Goal: Information Seeking & Learning: Learn about a topic

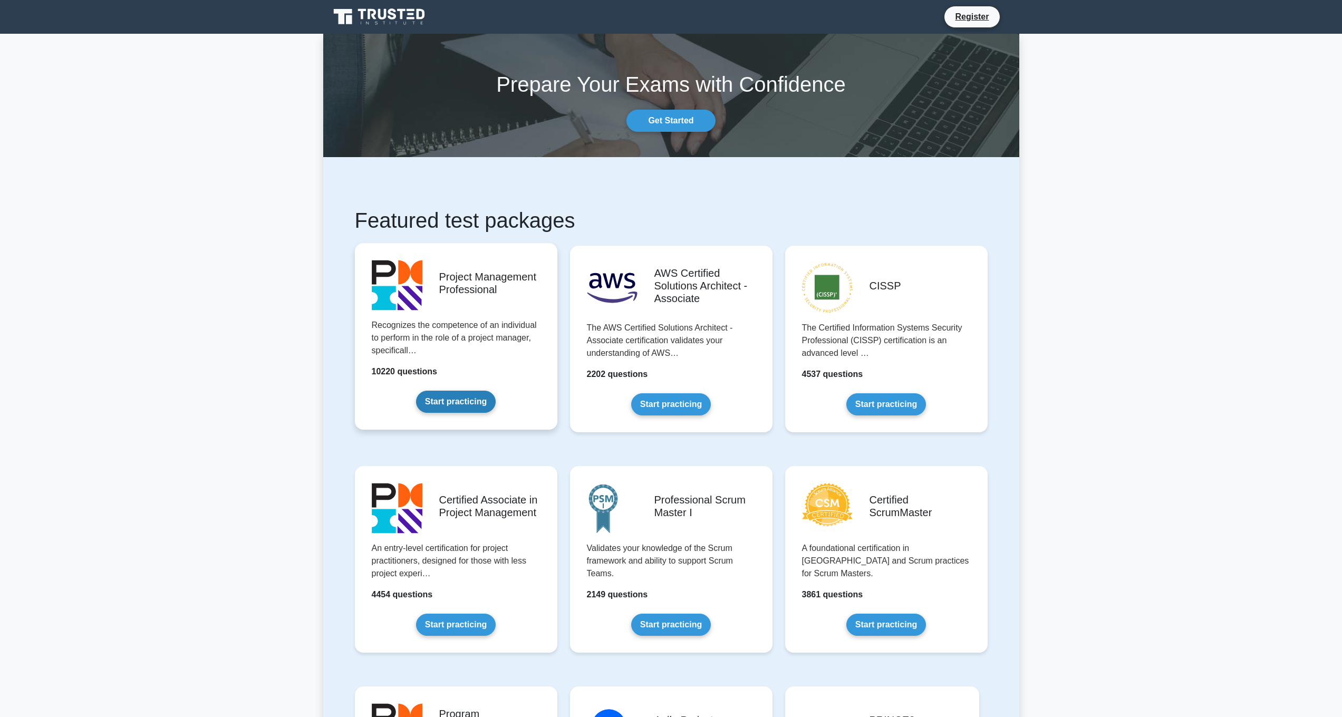
click at [454, 396] on link "Start practicing" at bounding box center [456, 402] width 80 height 22
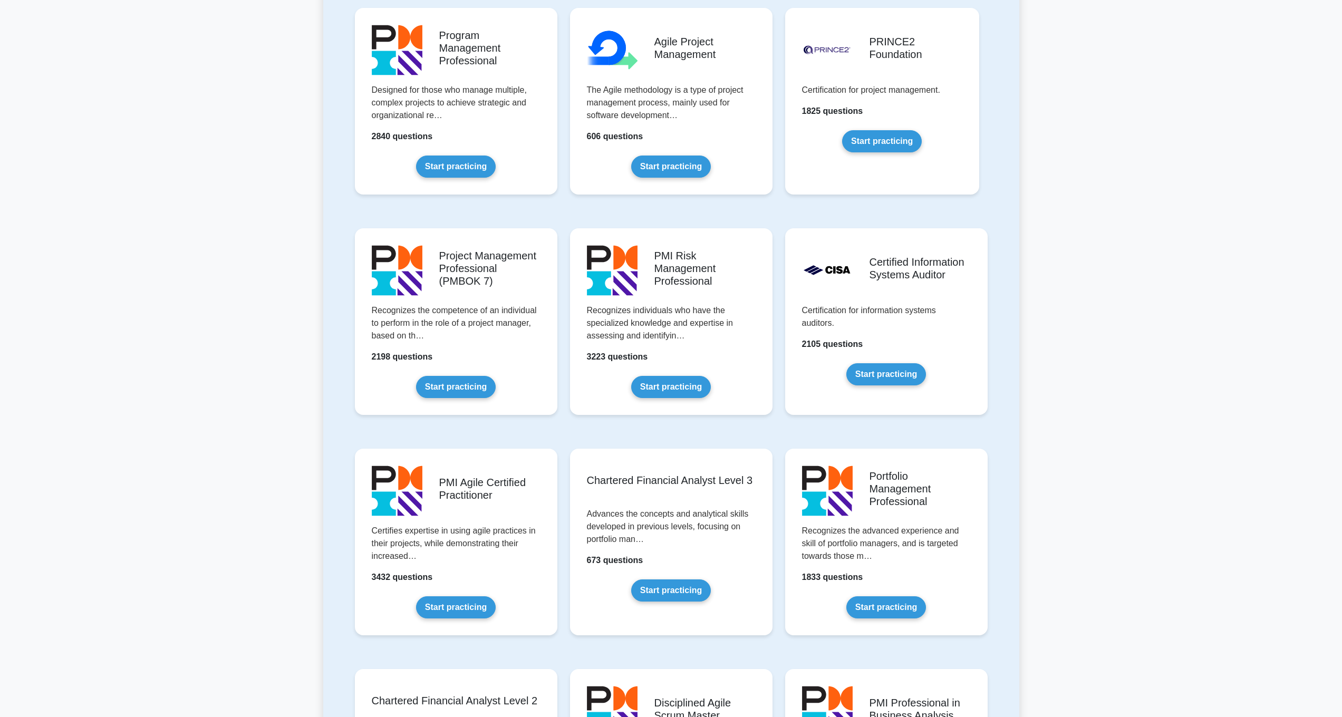
scroll to position [685, 0]
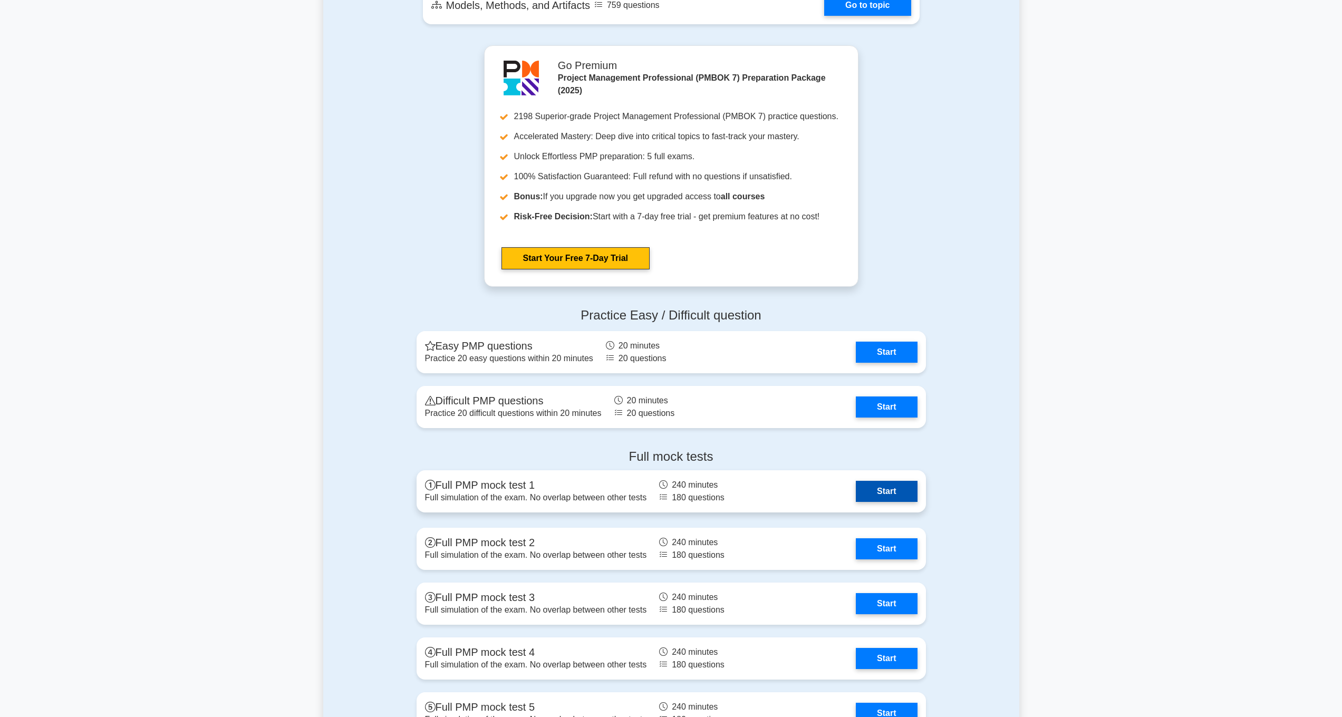
scroll to position [866, 0]
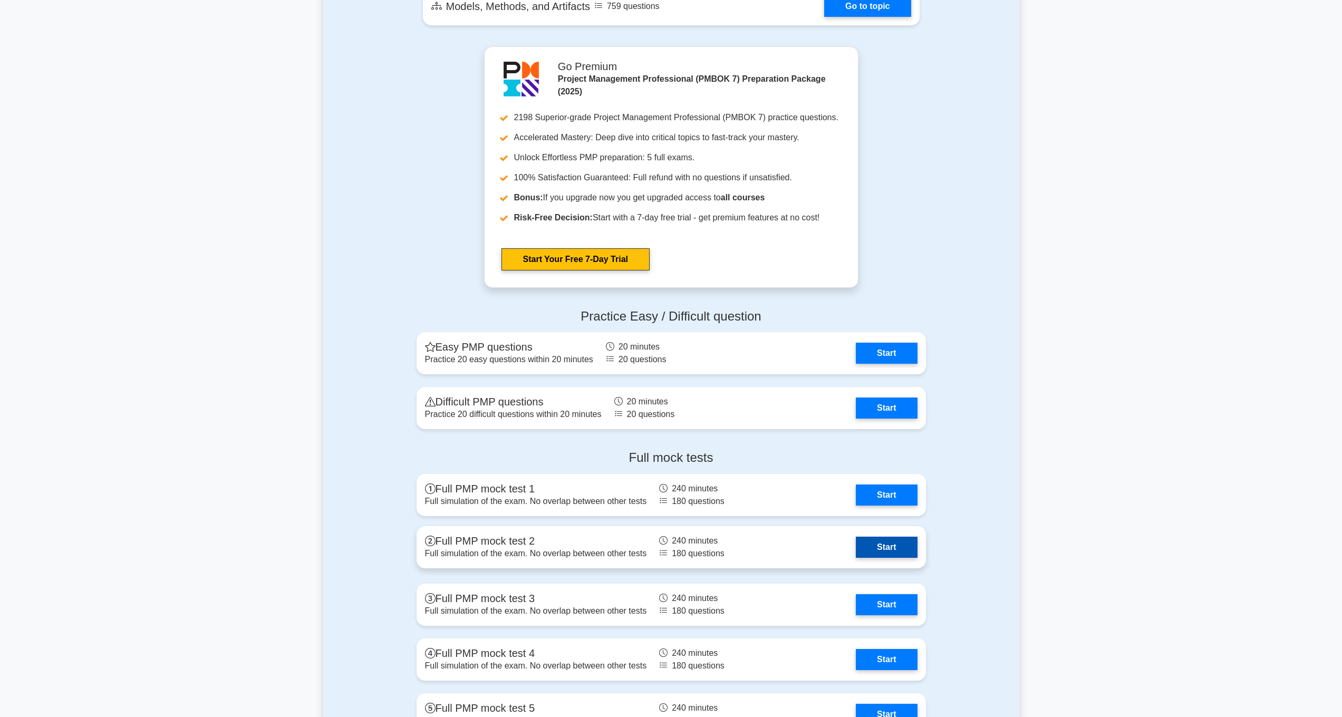
click at [856, 552] on link "Start" at bounding box center [886, 547] width 61 height 21
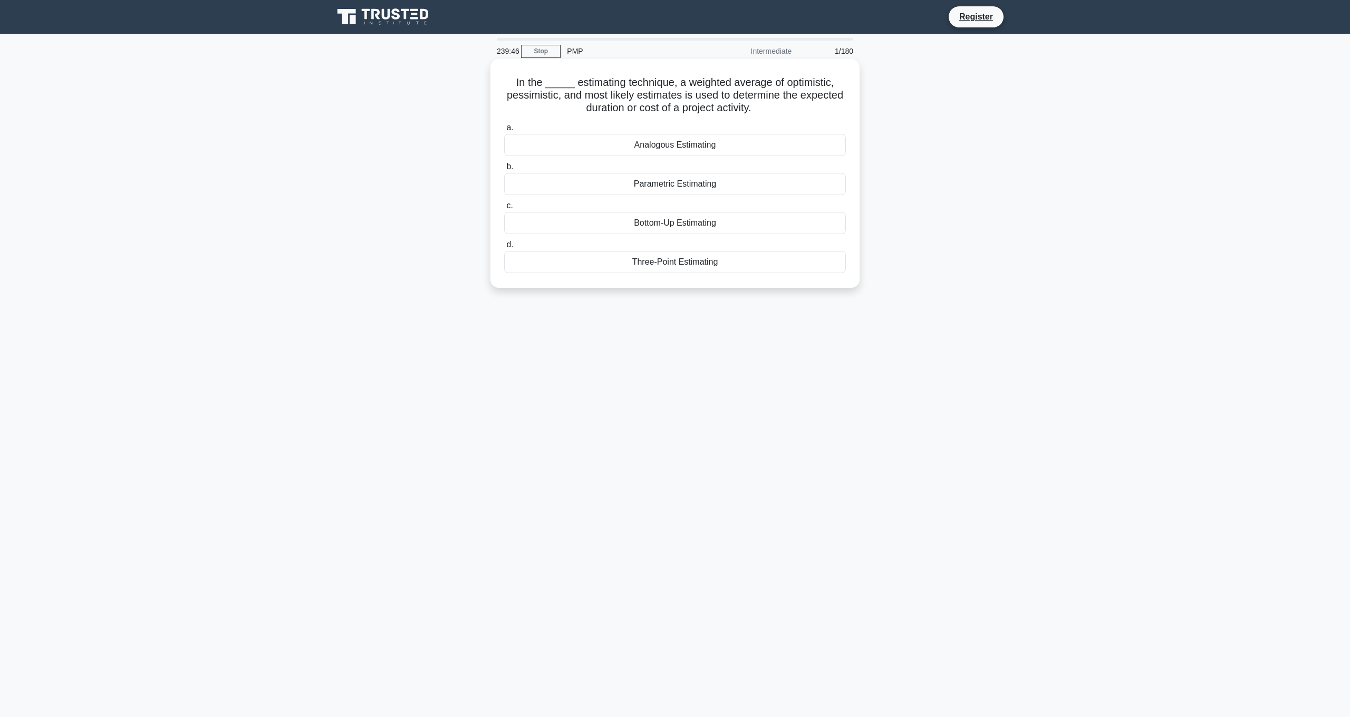
click at [680, 265] on div "Three-Point Estimating" at bounding box center [675, 262] width 342 height 22
click at [504, 248] on input "d. Three-Point Estimating" at bounding box center [504, 245] width 0 height 7
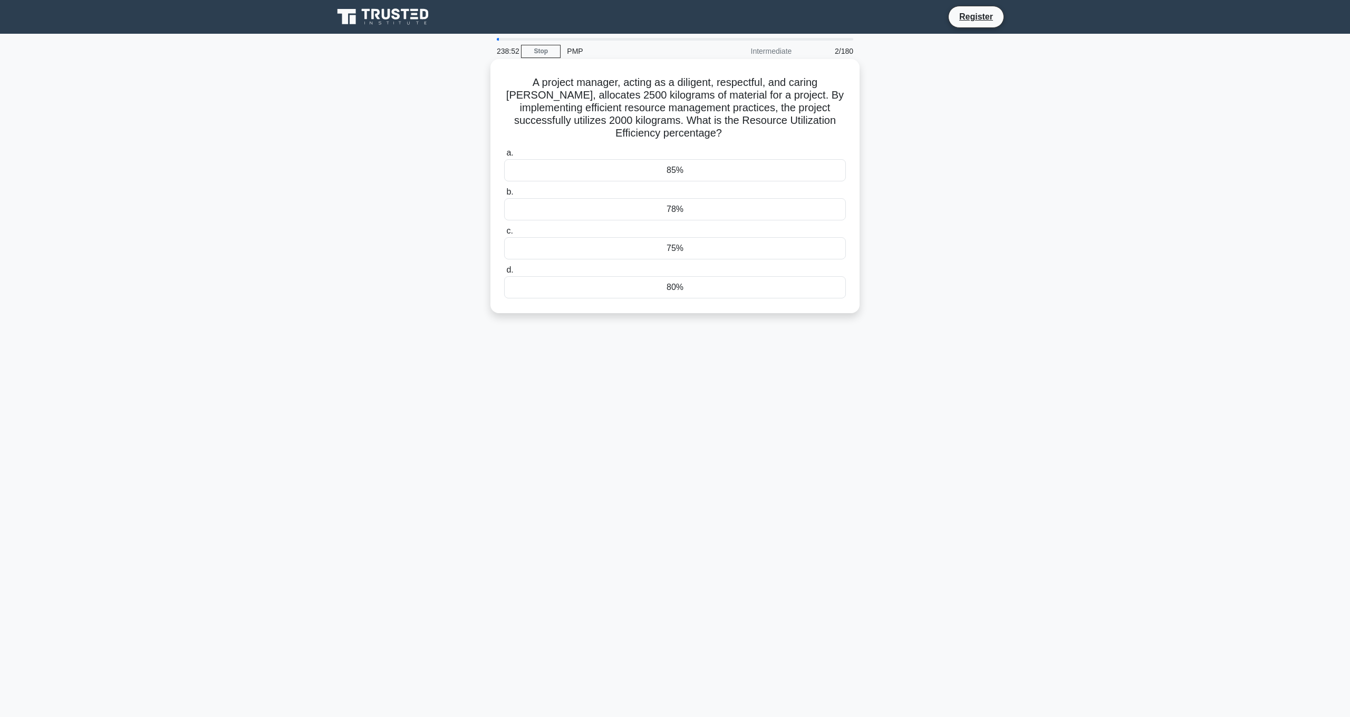
click at [685, 294] on div "80%" at bounding box center [675, 287] width 342 height 22
click at [504, 274] on input "d. 80%" at bounding box center [504, 270] width 0 height 7
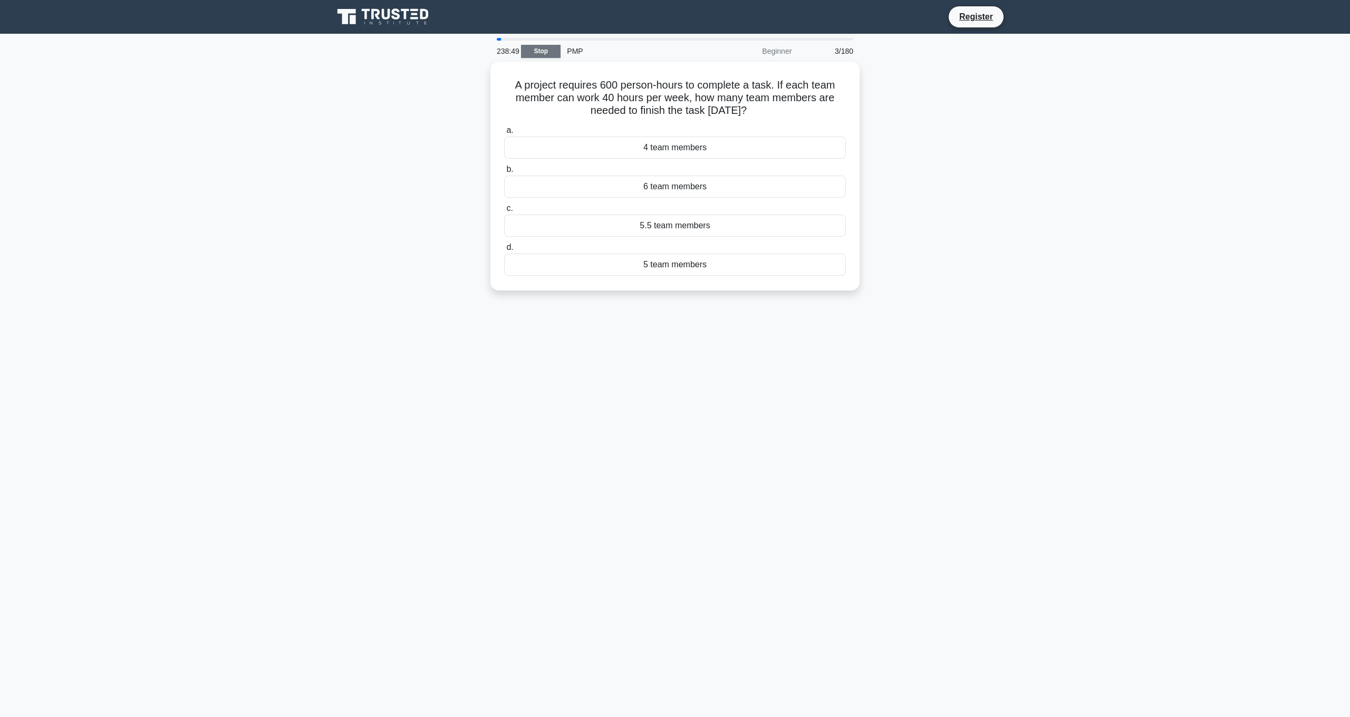
click at [547, 52] on link "Stop" at bounding box center [541, 51] width 40 height 13
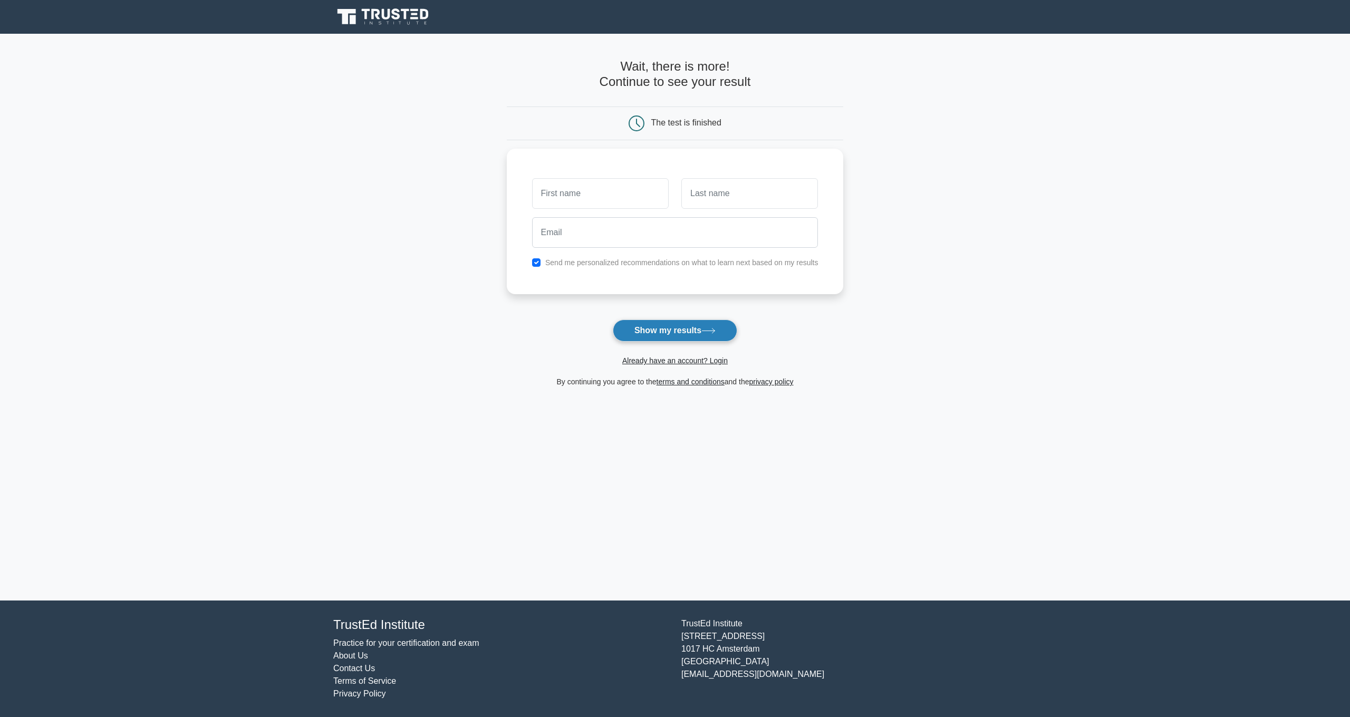
click at [689, 332] on button "Show my results" at bounding box center [675, 331] width 124 height 22
click at [703, 333] on button "Show my results" at bounding box center [675, 331] width 124 height 22
type input "ALI"
type input "ALSHAIKH"
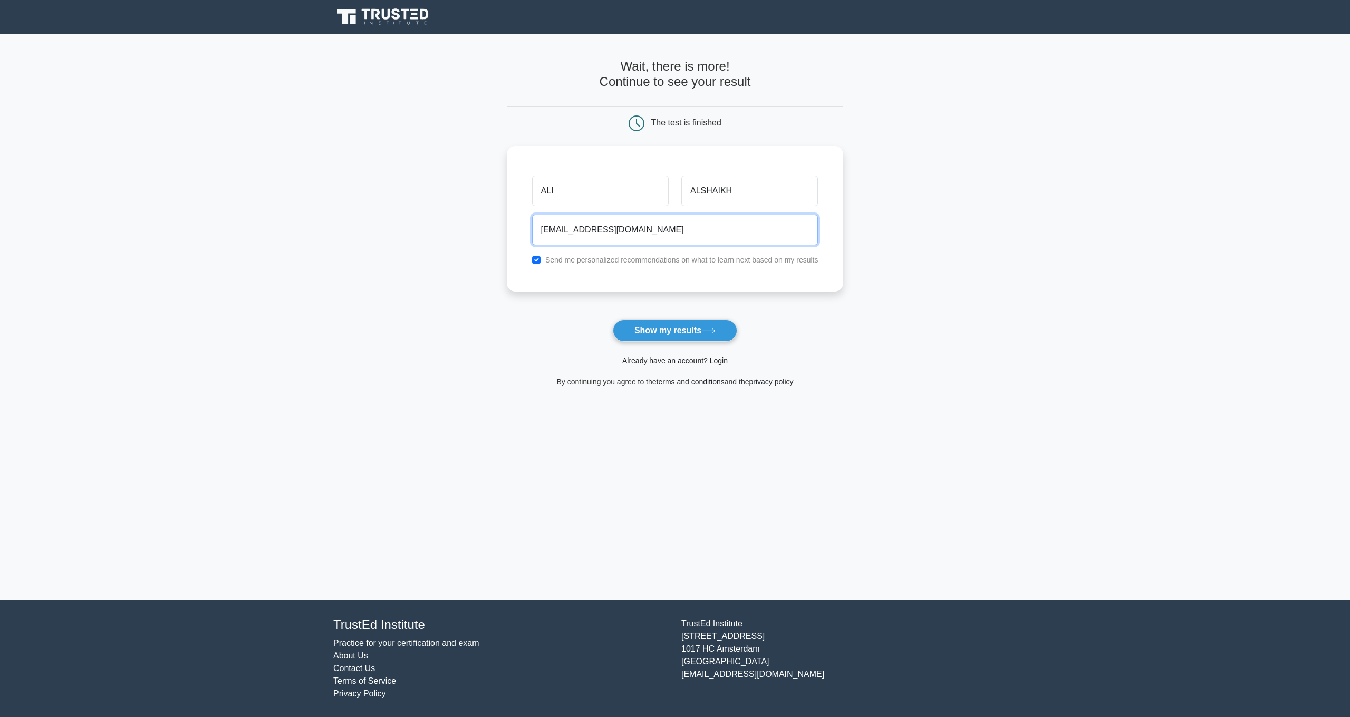
type input "ALI2Y@OUTLOOK.COM"
click at [583, 254] on div "Send me personalized recommendations on what to learn next based on my results" at bounding box center [675, 260] width 299 height 13
click at [556, 258] on label "Send me personalized recommendations on what to learn next based on my results" at bounding box center [681, 260] width 273 height 8
click at [537, 256] on input "checkbox" at bounding box center [536, 260] width 8 height 8
checkbox input "false"
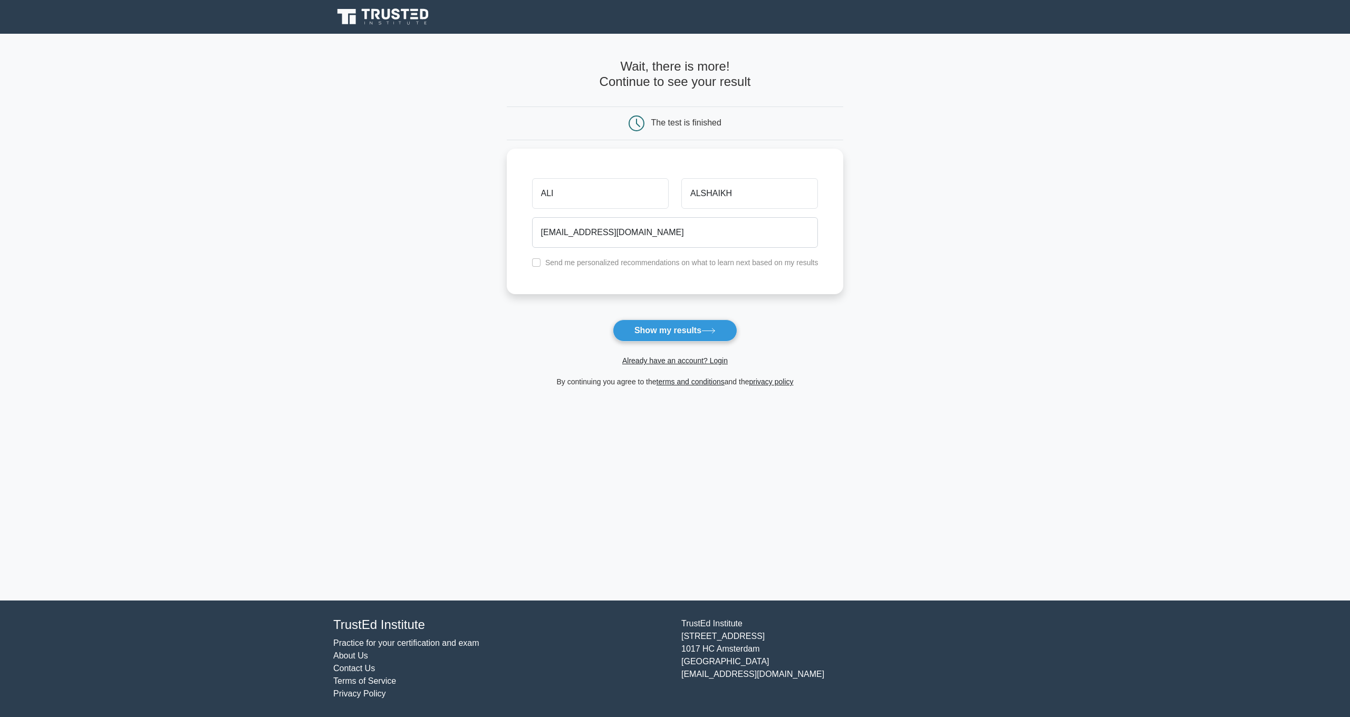
click at [666, 351] on div "Already have an account? Login" at bounding box center [675, 354] width 337 height 25
click at [667, 333] on button "Show my results" at bounding box center [675, 331] width 124 height 22
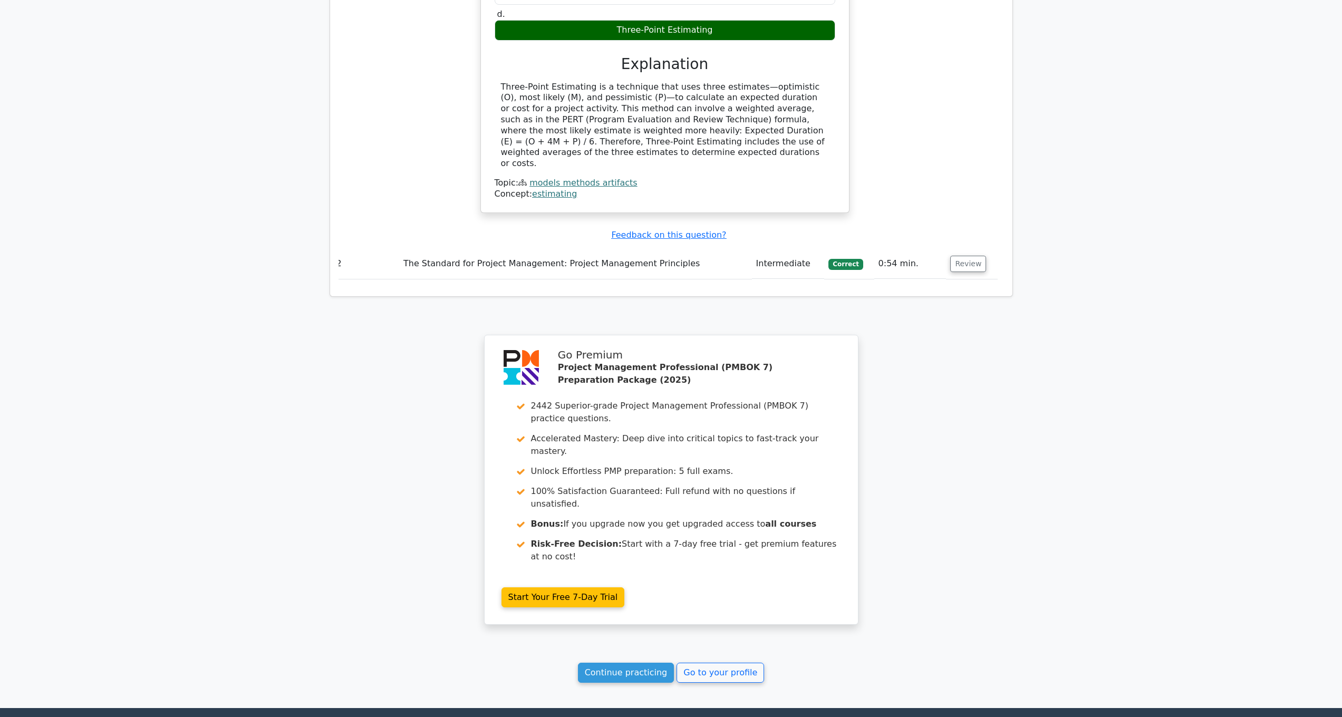
scroll to position [1032, 0]
